Goal: Task Accomplishment & Management: Use online tool/utility

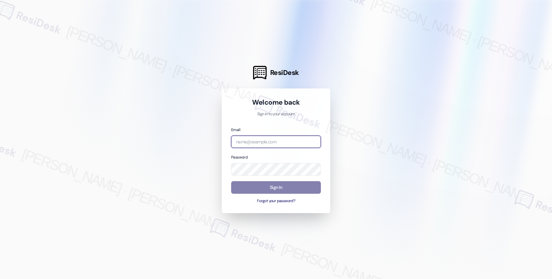
click at [267, 141] on input "email" at bounding box center [276, 141] width 90 height 13
paste input "automated-surveys-affinity_property-resen.nine@affinity_property.com"
type input "automated-surveys-affinity_property-resen.nine@affinity_property.com"
click at [391, 119] on div at bounding box center [276, 139] width 552 height 279
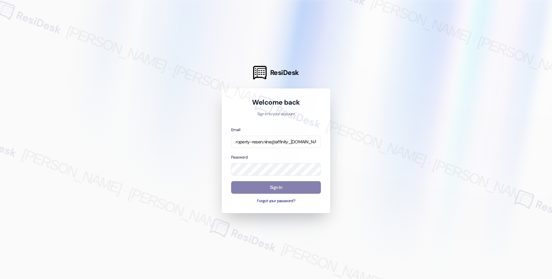
scroll to position [0, 0]
click at [377, 143] on div at bounding box center [276, 139] width 552 height 279
click at [270, 187] on button "Sign In" at bounding box center [276, 187] width 90 height 13
